Goal: Check status: Check status

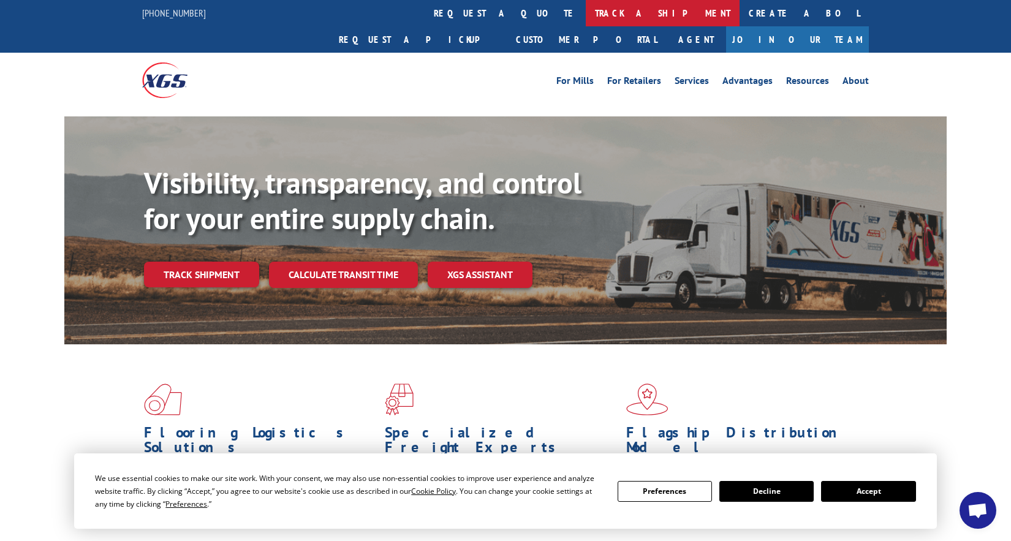
click at [586, 13] on link "track a shipment" at bounding box center [663, 13] width 154 height 26
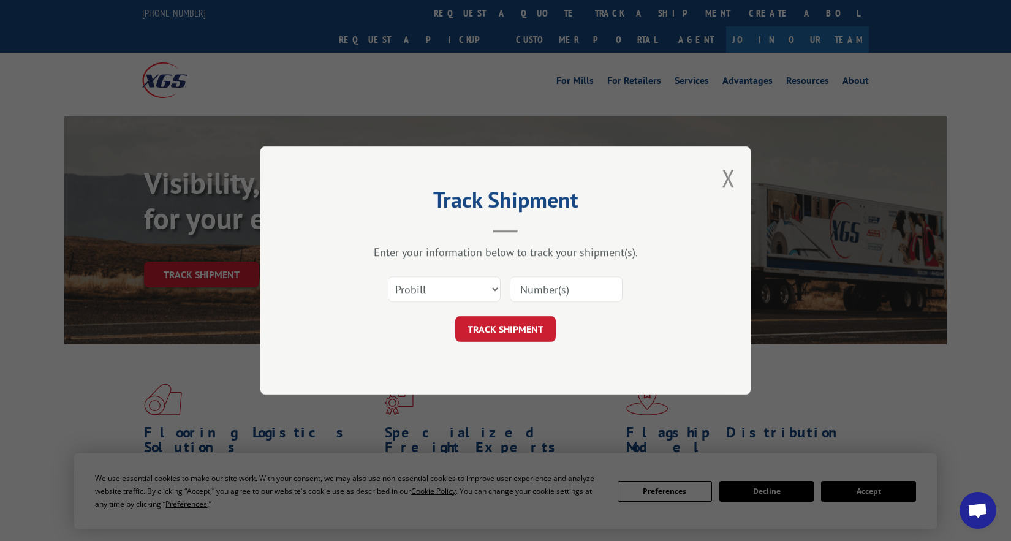
click at [535, 289] on input at bounding box center [566, 289] width 113 height 26
paste input "2560494"
type input "2560494"
click button "TRACK SHIPMENT" at bounding box center [505, 329] width 100 height 26
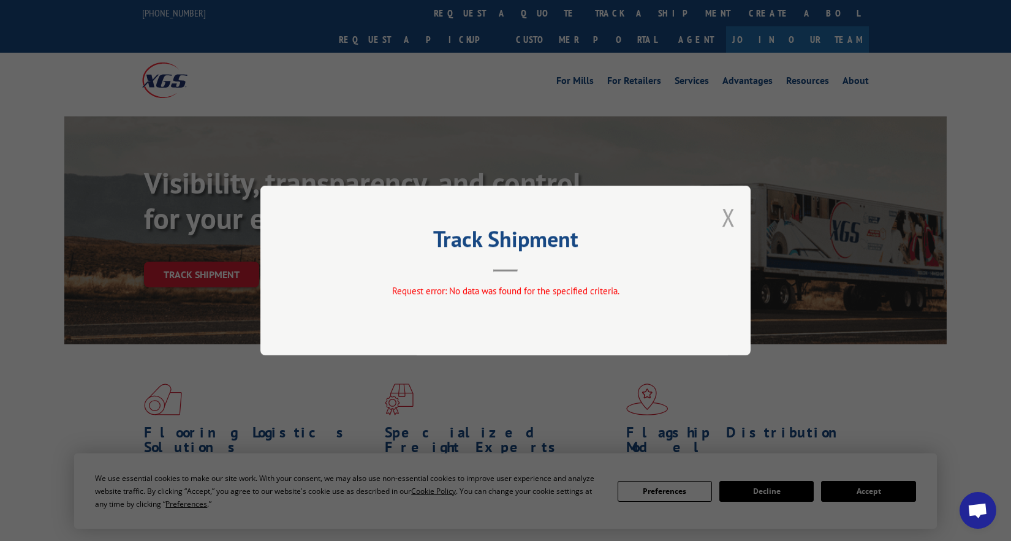
click at [731, 216] on button "Close modal" at bounding box center [728, 217] width 13 height 32
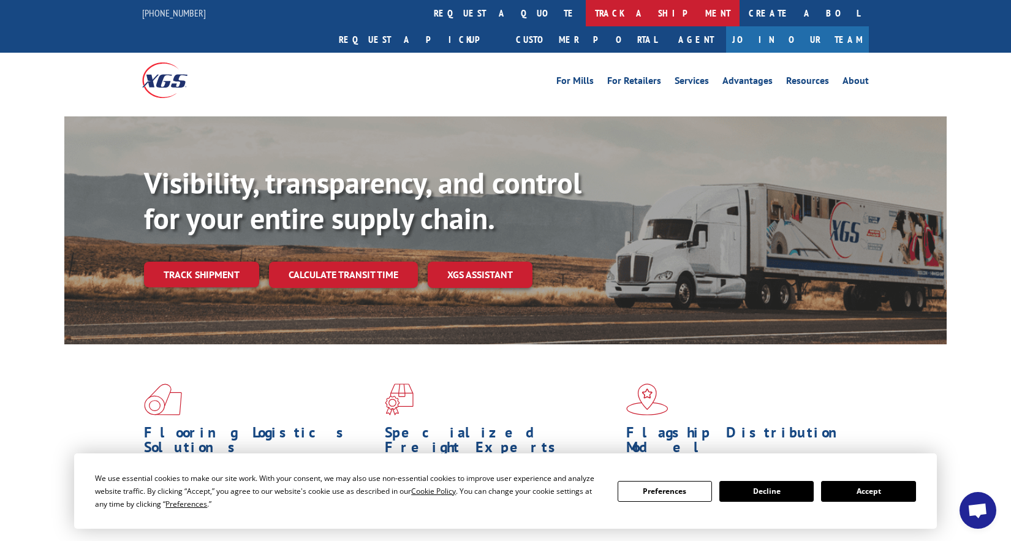
click at [586, 10] on link "track a shipment" at bounding box center [663, 13] width 154 height 26
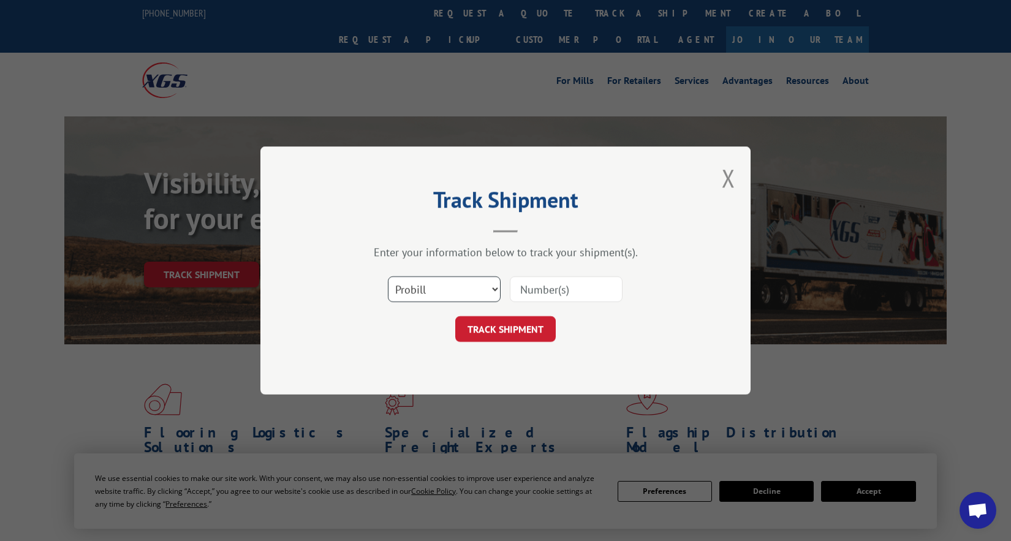
click at [498, 287] on select "Select category... Probill BOL PO" at bounding box center [444, 289] width 113 height 26
select select "bol"
click at [388, 276] on select "Select category... Probill BOL PO" at bounding box center [444, 289] width 113 height 26
click at [587, 280] on input at bounding box center [566, 289] width 113 height 26
paste input "2560494"
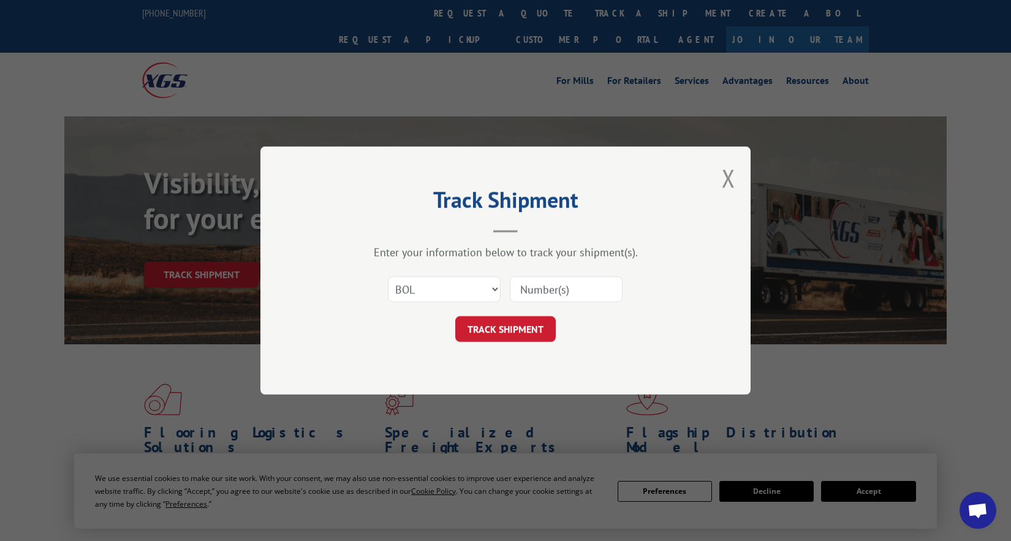
type input "2560494"
click button "TRACK SHIPMENT" at bounding box center [505, 329] width 100 height 26
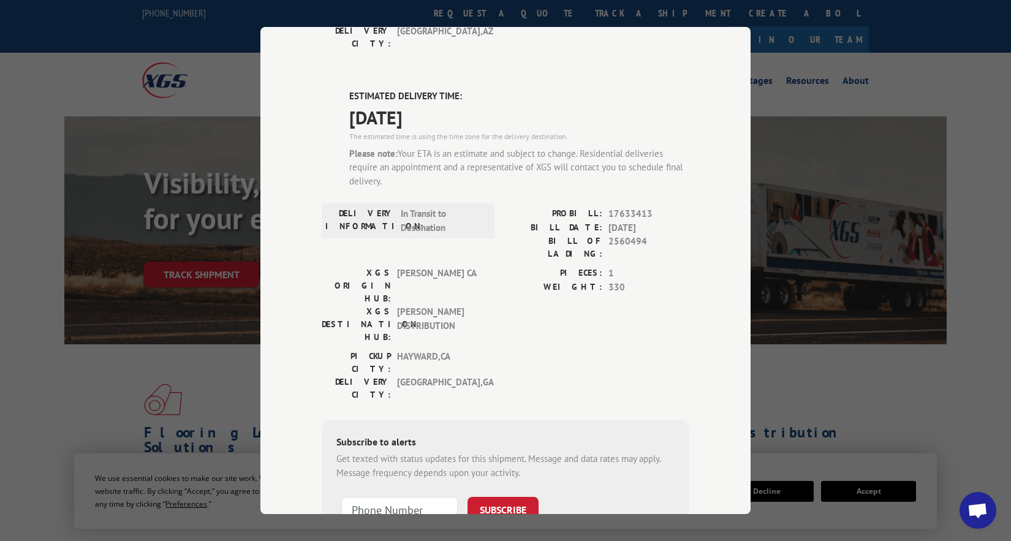
scroll to position [336, 0]
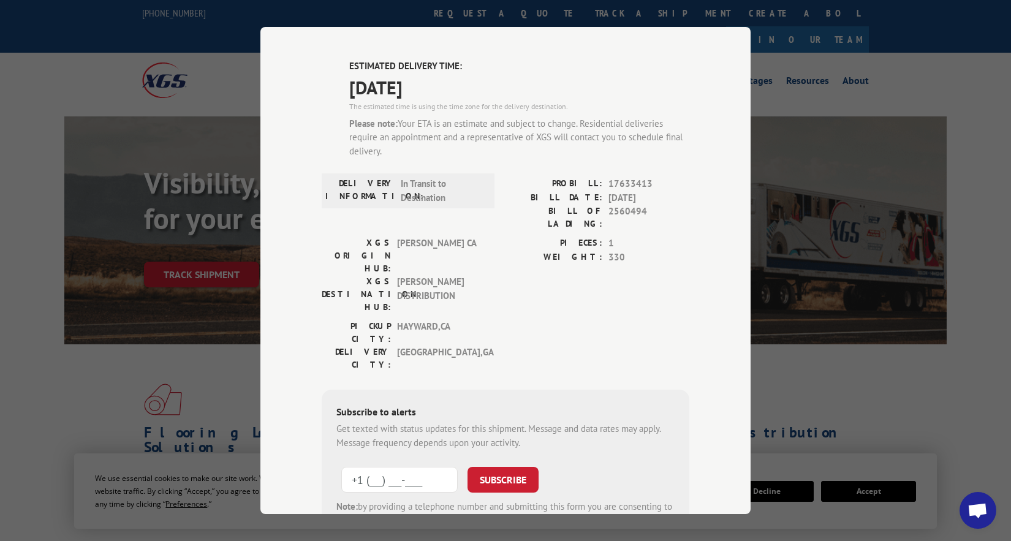
click at [371, 467] on input "+1 (___) ___-____" at bounding box center [399, 480] width 116 height 26
paste input "914) 906-4348"
type input "[PHONE_NUMBER]"
click at [500, 467] on button "SUBSCRIBE" at bounding box center [502, 480] width 71 height 26
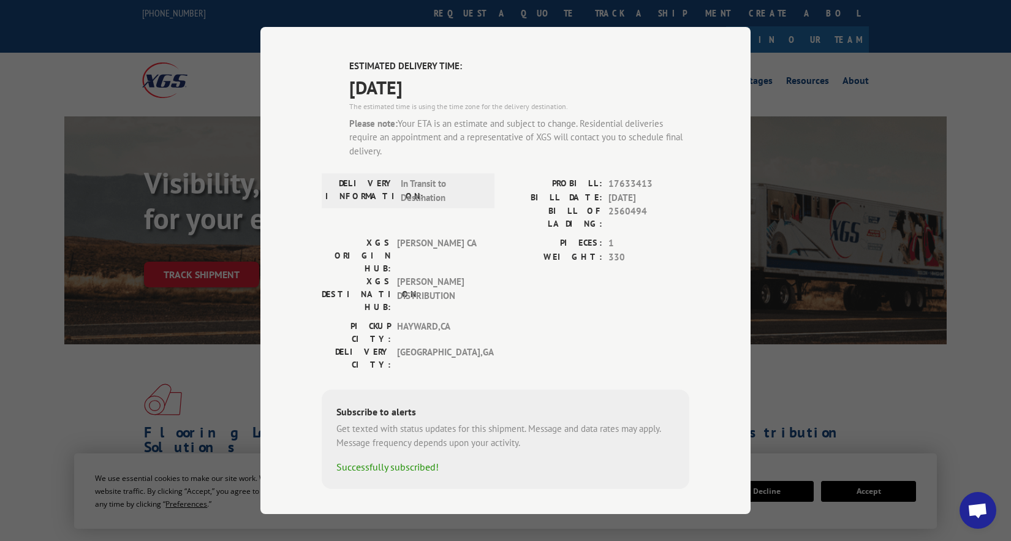
scroll to position [270, 0]
